Goal: Check status: Check status

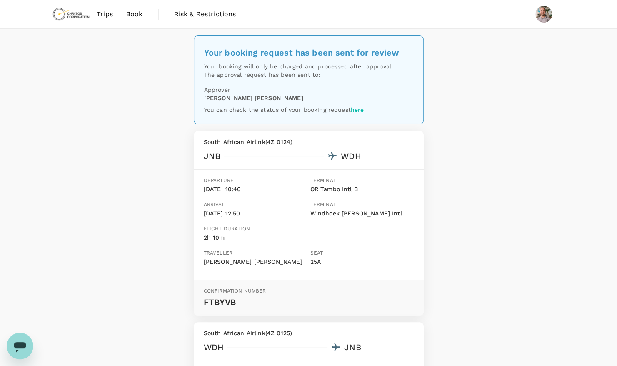
click at [104, 12] on span "Trips" at bounding box center [105, 14] width 16 height 10
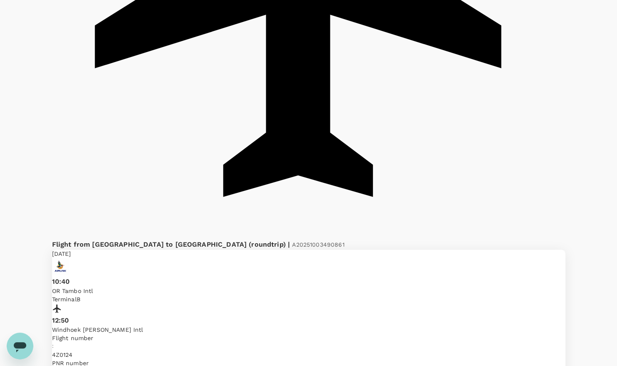
scroll to position [459, 0]
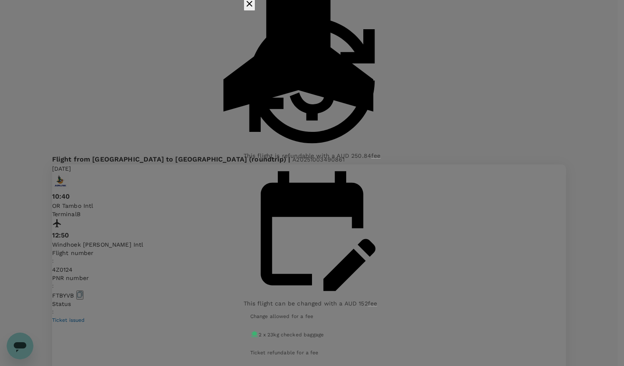
click at [254, 9] on icon "button" at bounding box center [249, 4] width 10 height 10
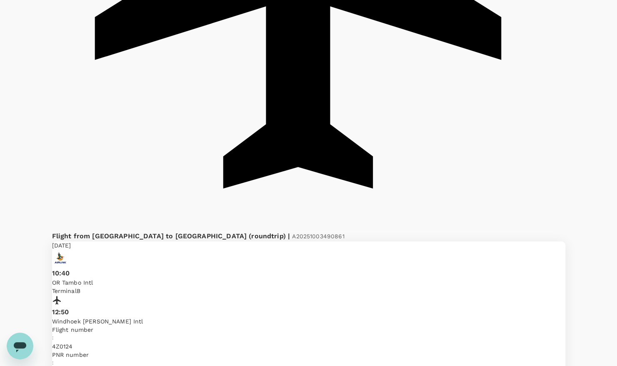
scroll to position [495, 0]
